Goal: Task Accomplishment & Management: Use online tool/utility

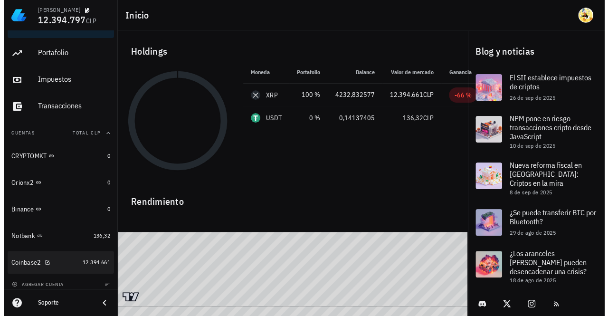
scroll to position [24, 0]
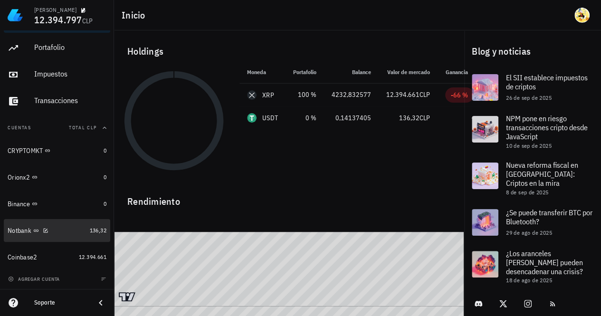
click at [62, 229] on div "Notbank" at bounding box center [47, 230] width 78 height 9
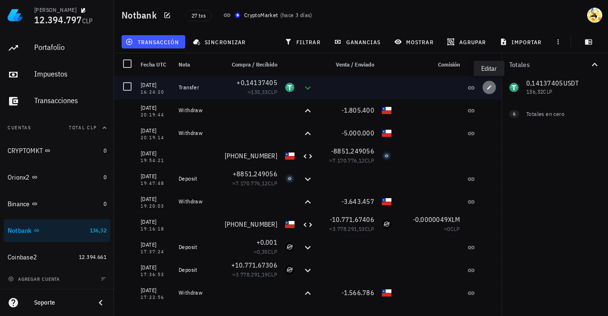
click at [485, 87] on span "button" at bounding box center [488, 88] width 13 height 6
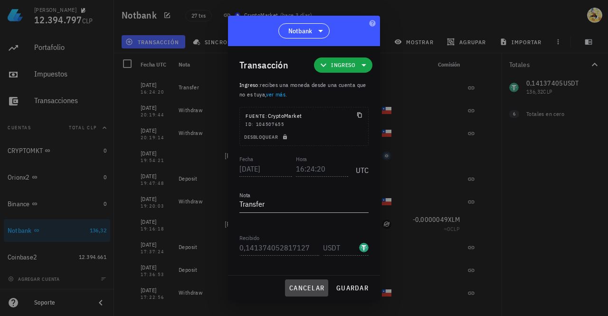
click at [314, 287] on span "cancelar" at bounding box center [307, 287] width 36 height 9
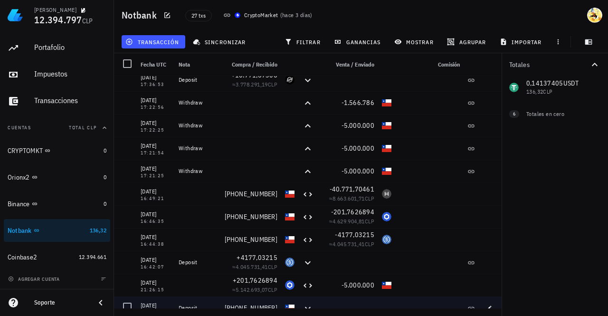
scroll to position [383, 0]
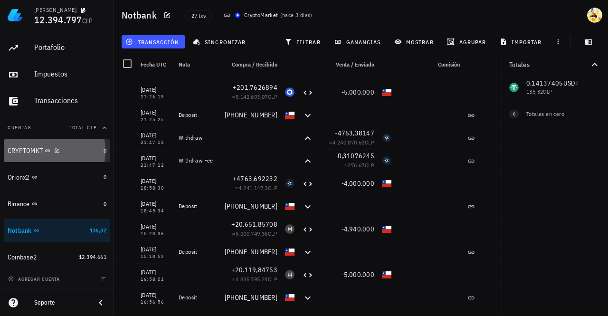
click at [83, 151] on div "CRYPTOMKT" at bounding box center [54, 150] width 92 height 9
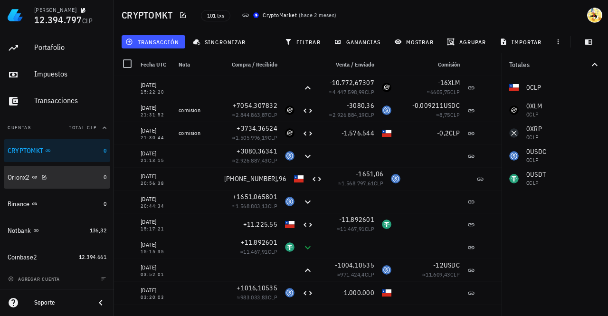
click at [84, 170] on div "Orionx2" at bounding box center [54, 177] width 92 height 20
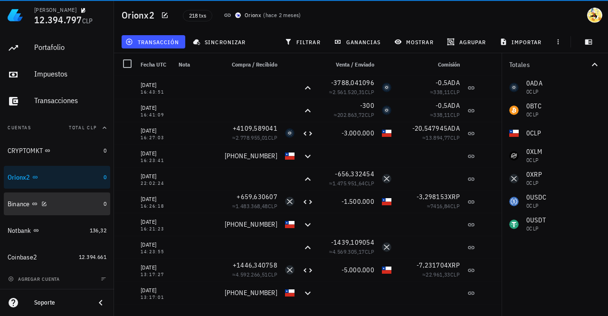
click at [68, 206] on div "Binance" at bounding box center [54, 203] width 92 height 9
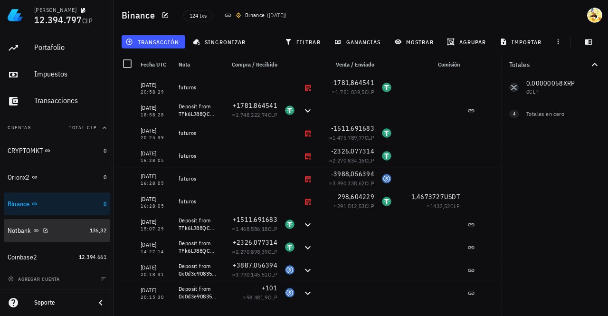
click at [73, 231] on div "Notbank" at bounding box center [47, 230] width 78 height 9
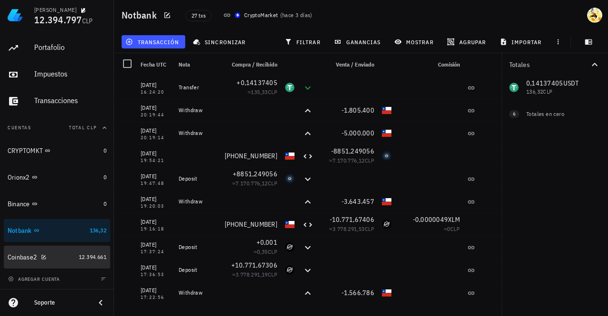
click at [68, 252] on link "Coinbase2 12.394.661" at bounding box center [57, 256] width 106 height 23
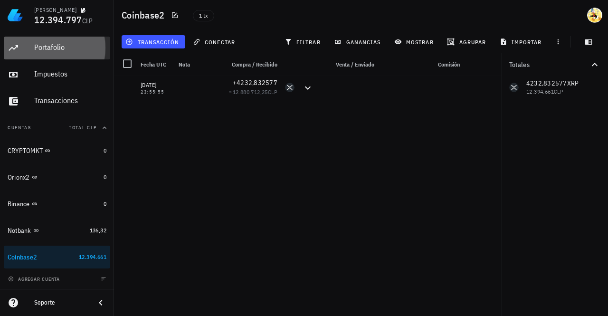
click at [53, 51] on div "Portafolio" at bounding box center [70, 47] width 72 height 9
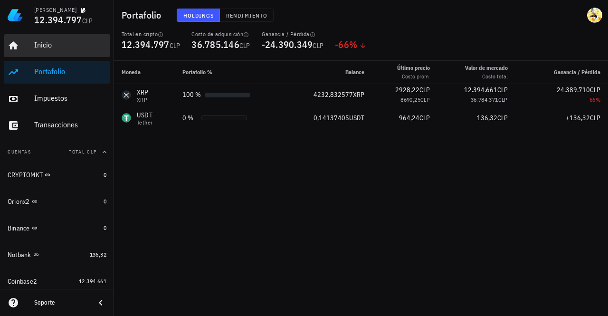
click at [44, 46] on div "Inicio" at bounding box center [70, 44] width 72 height 9
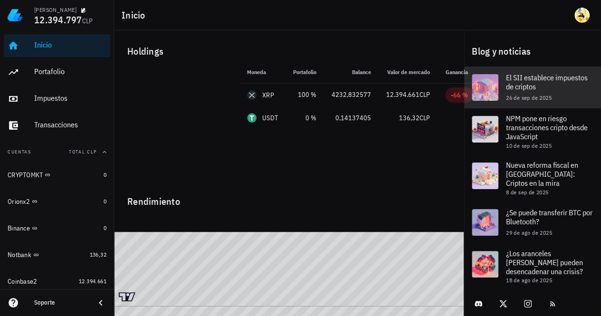
click at [527, 81] on span "El SII establece impuestos de criptos" at bounding box center [547, 82] width 82 height 19
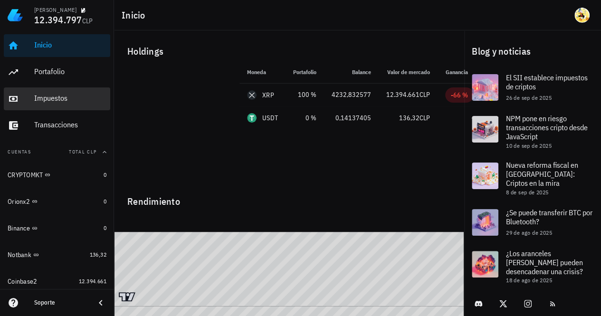
click at [56, 97] on div "Impuestos" at bounding box center [70, 98] width 72 height 9
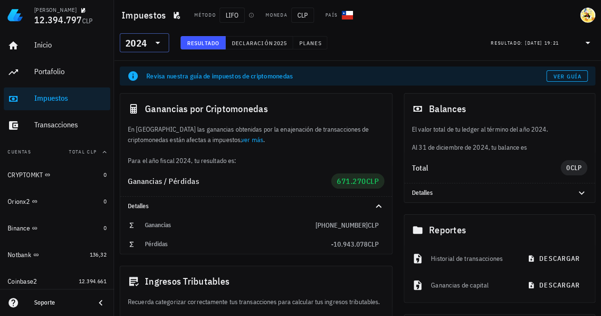
click at [160, 44] on icon at bounding box center [157, 42] width 11 height 11
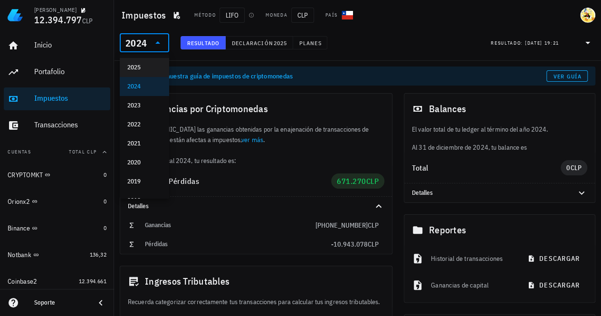
click at [141, 65] on div "2025" at bounding box center [144, 68] width 34 height 8
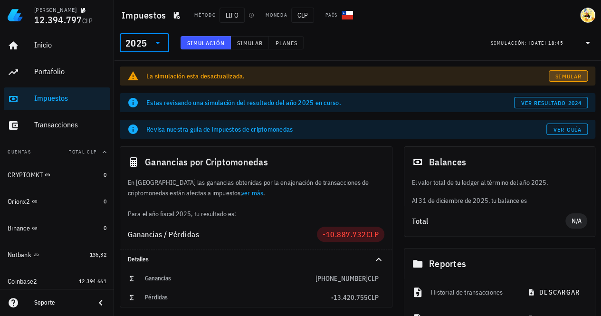
click at [575, 80] on link "Simular" at bounding box center [567, 75] width 39 height 11
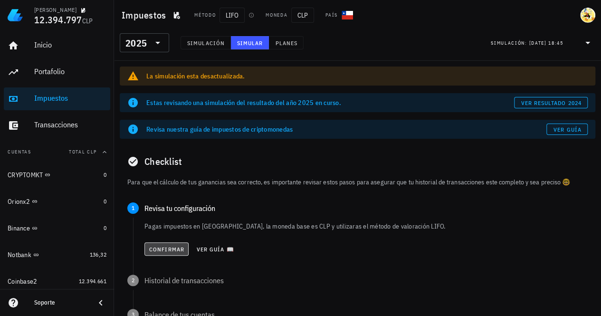
click at [172, 247] on span "Confirmar" at bounding box center [167, 248] width 36 height 7
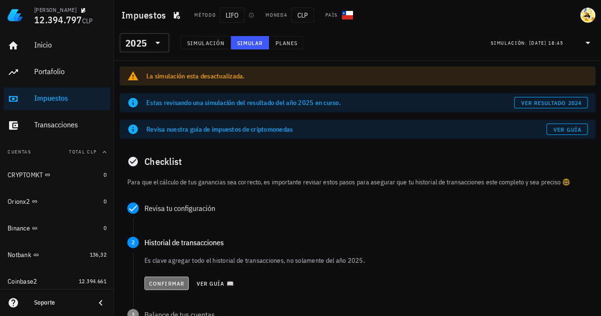
click at [168, 278] on button "Confirmar" at bounding box center [166, 282] width 44 height 13
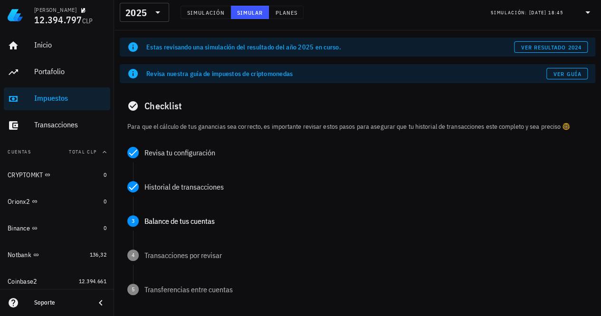
scroll to position [95, 0]
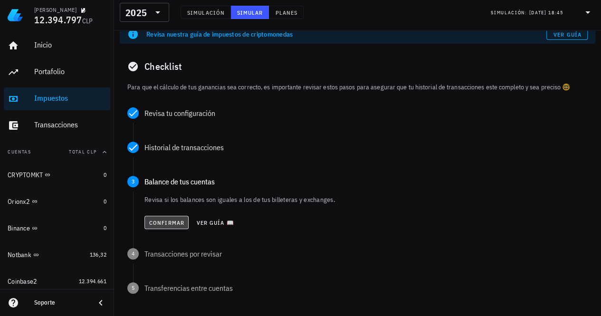
click at [166, 219] on span "Confirmar" at bounding box center [167, 222] width 36 height 7
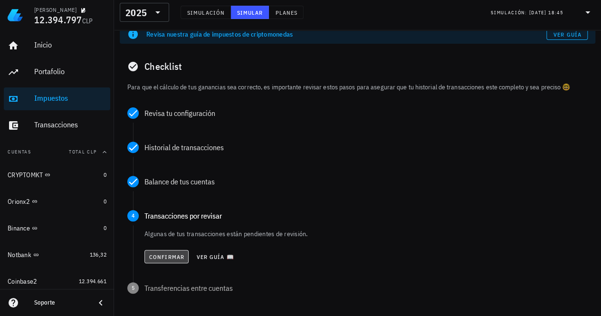
click at [169, 257] on span "Confirmar" at bounding box center [167, 256] width 36 height 7
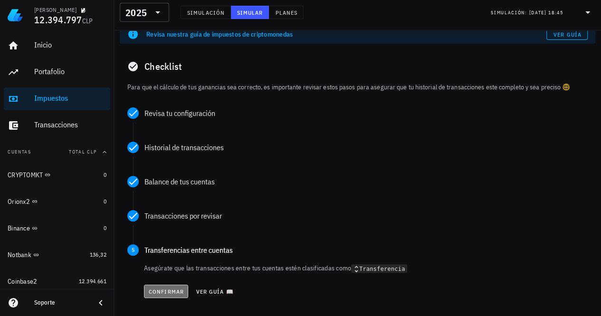
click at [166, 293] on span "Confirmar" at bounding box center [166, 291] width 36 height 7
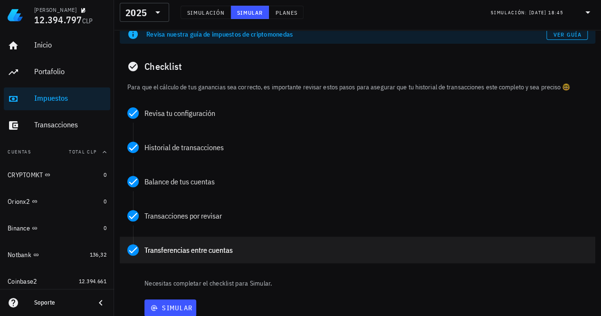
scroll to position [180, 0]
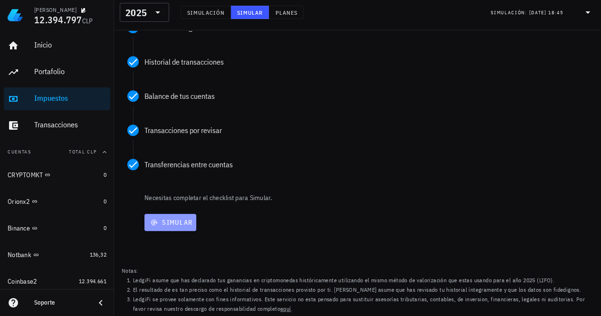
click at [172, 227] on button "Simular" at bounding box center [170, 222] width 52 height 17
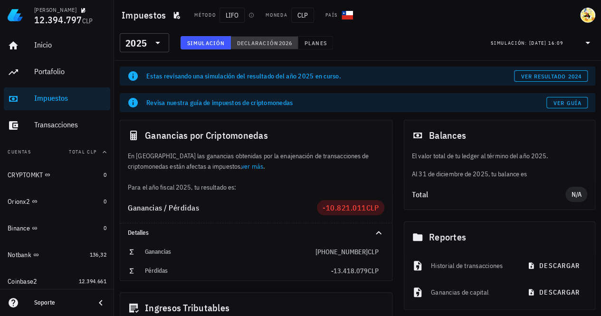
click at [280, 45] on span "2026" at bounding box center [285, 42] width 14 height 7
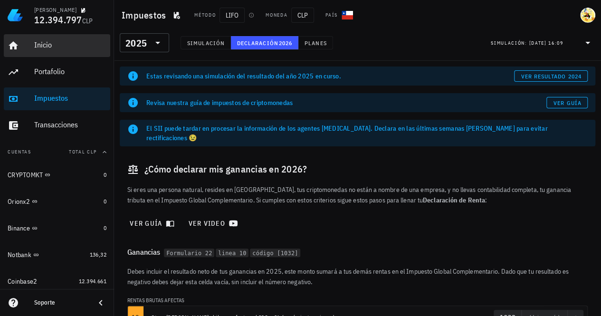
click at [46, 51] on div "Inicio" at bounding box center [70, 45] width 72 height 21
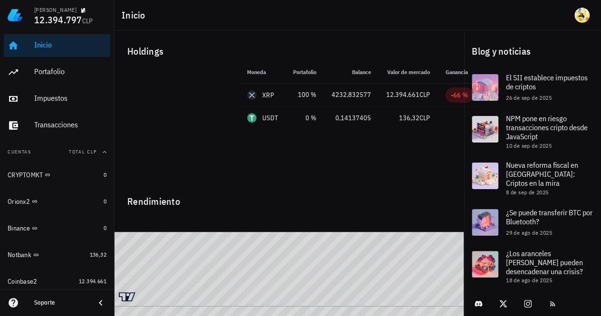
click at [42, 52] on div "Inicio" at bounding box center [70, 45] width 72 height 21
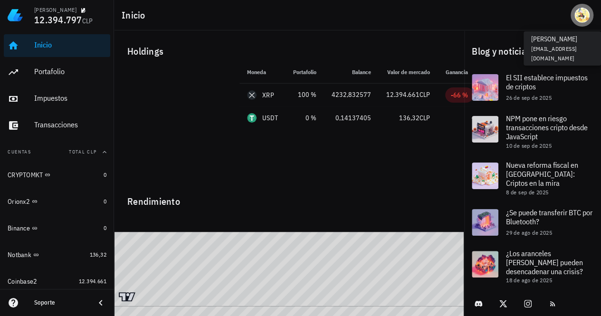
click at [579, 17] on div "avatar" at bounding box center [581, 15] width 15 height 15
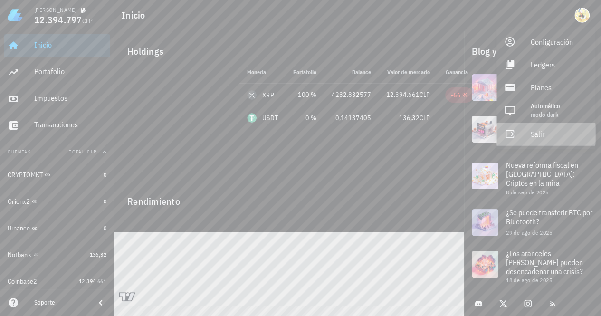
click at [536, 132] on div "Salir" at bounding box center [558, 133] width 57 height 19
